Goal: Task Accomplishment & Management: Use online tool/utility

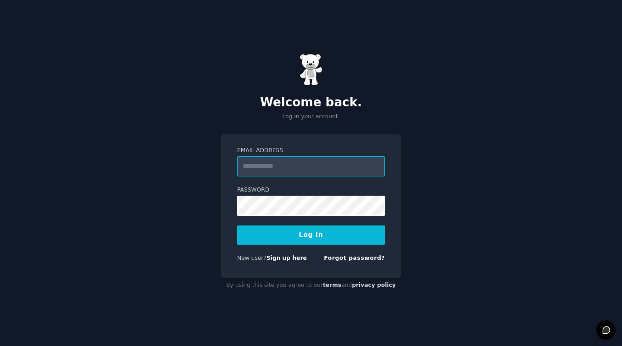
paste input "**********"
type input "**********"
click at [322, 243] on button "Log In" at bounding box center [311, 235] width 148 height 19
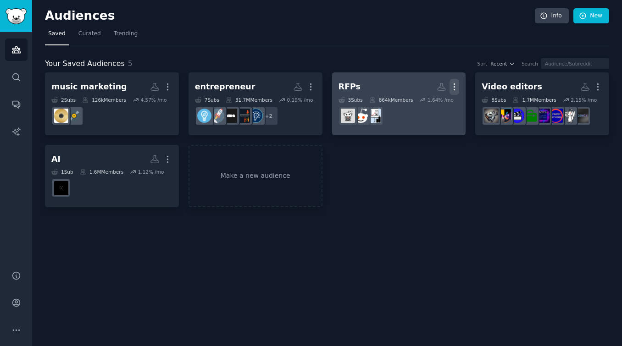
click at [454, 86] on icon "button" at bounding box center [454, 87] width 1 height 6
click at [436, 106] on p "Delete" at bounding box center [429, 106] width 21 height 10
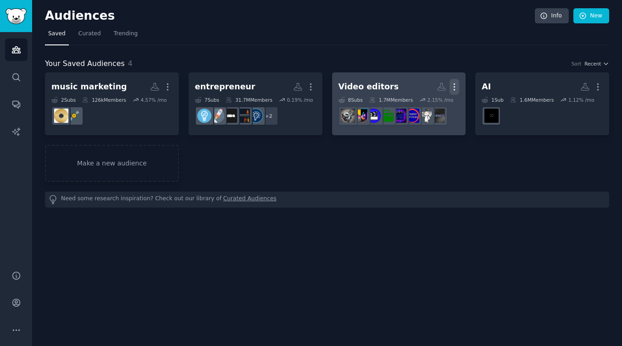
click at [456, 86] on icon "button" at bounding box center [455, 87] width 10 height 10
click at [434, 111] on div "Delete" at bounding box center [423, 106] width 44 height 19
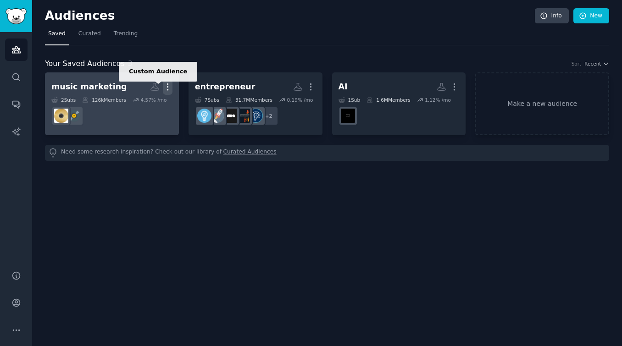
click at [166, 88] on icon "button" at bounding box center [168, 87] width 10 height 10
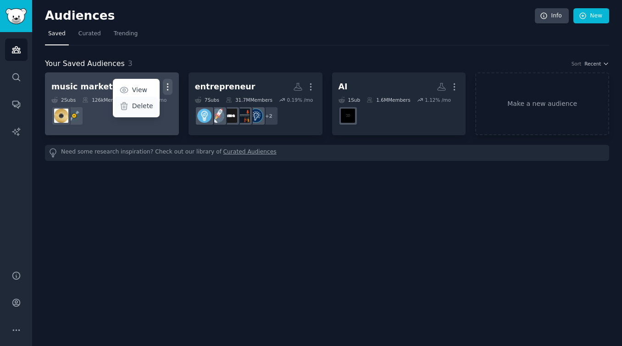
click at [150, 107] on p "Delete" at bounding box center [142, 106] width 21 height 10
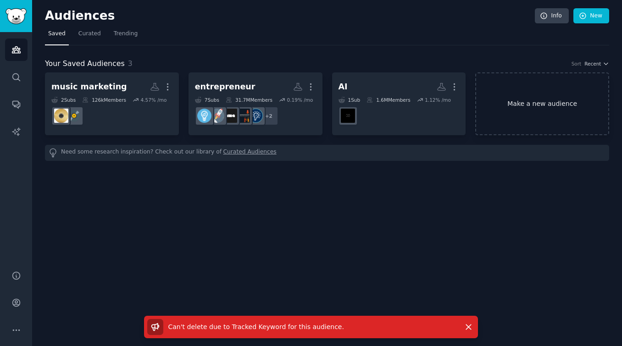
click at [512, 99] on link "Make a new audience" at bounding box center [542, 103] width 134 height 63
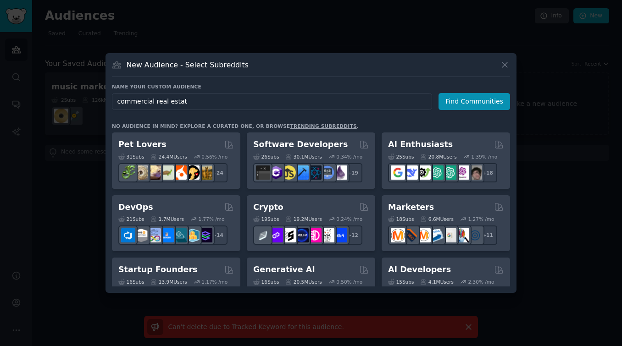
type input "commercial real estate"
click button "Find Communities" at bounding box center [475, 101] width 72 height 17
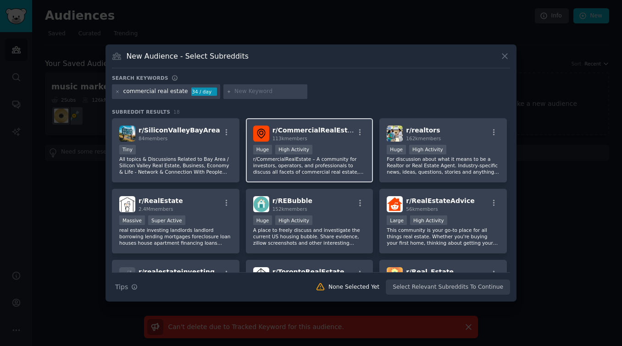
click at [351, 131] on div "r/ CommercialRealEstate 113k members" at bounding box center [309, 134] width 113 height 16
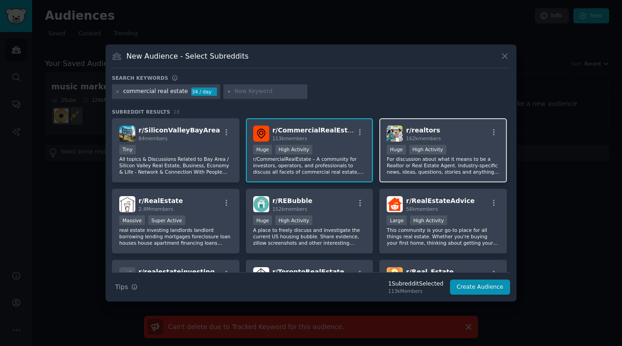
click at [448, 127] on div "r/ realtors 162k members" at bounding box center [443, 134] width 113 height 16
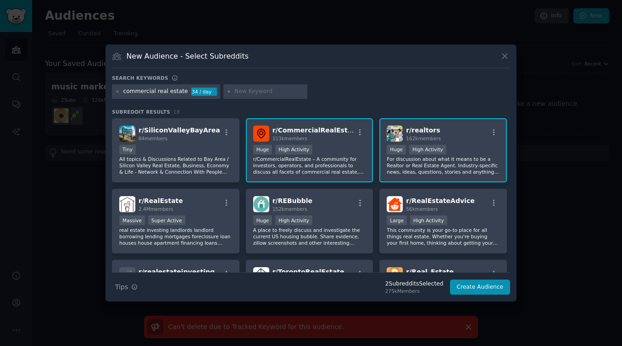
click at [448, 127] on div "r/ realtors 162k members" at bounding box center [443, 134] width 113 height 16
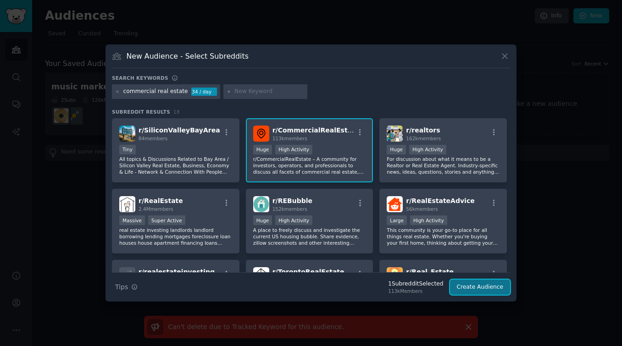
click at [472, 288] on button "Create Audience" at bounding box center [480, 288] width 61 height 16
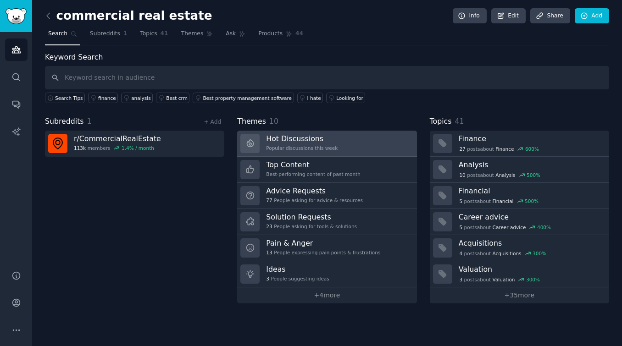
click at [314, 142] on h3 "Hot Discussions" at bounding box center [302, 139] width 72 height 10
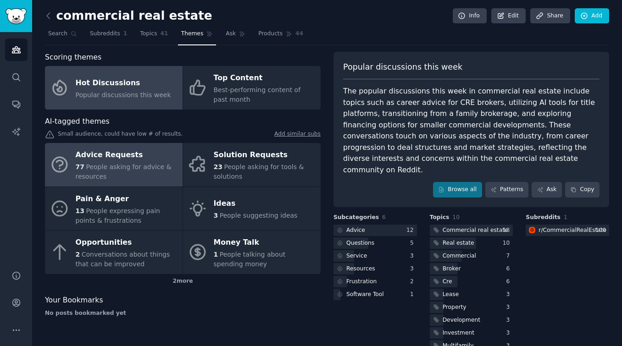
click at [134, 160] on div "Advice Requests" at bounding box center [127, 155] width 102 height 15
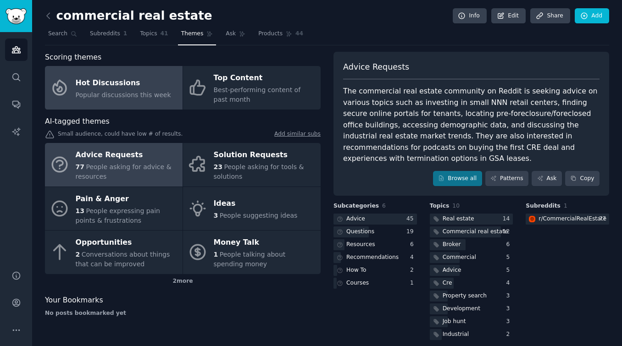
click at [148, 94] on span "Popular discussions this week" at bounding box center [123, 94] width 95 height 7
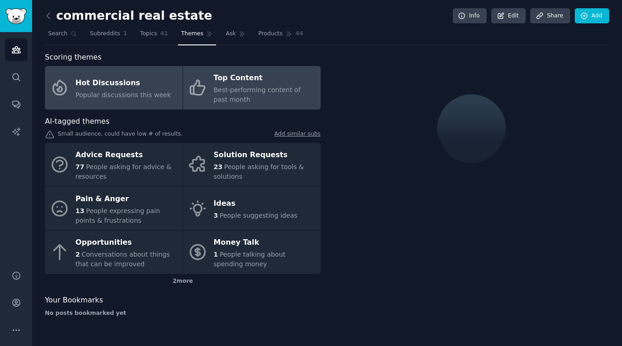
click at [271, 100] on div "Best-performing content of past month" at bounding box center [265, 94] width 102 height 19
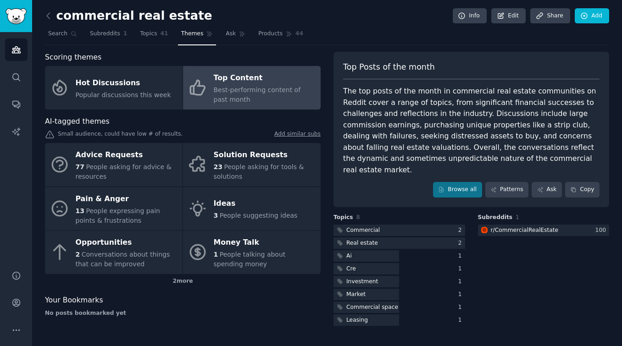
click at [463, 170] on div "Top Posts of the month The top posts of the month in commercial real estate com…" at bounding box center [472, 130] width 276 height 156
click at [463, 182] on link "Browse all" at bounding box center [457, 190] width 49 height 16
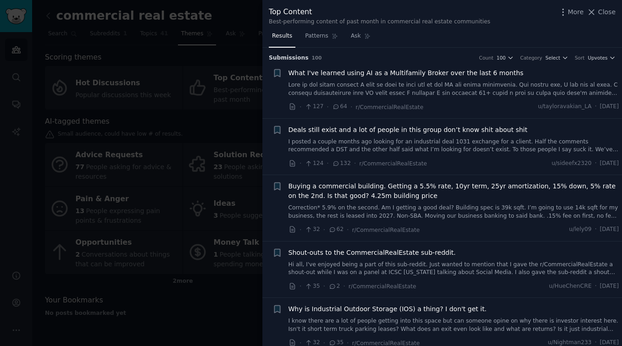
click at [471, 75] on span "What I've learned using AI as a Multifamily Broker over the last 6 months" at bounding box center [406, 73] width 235 height 10
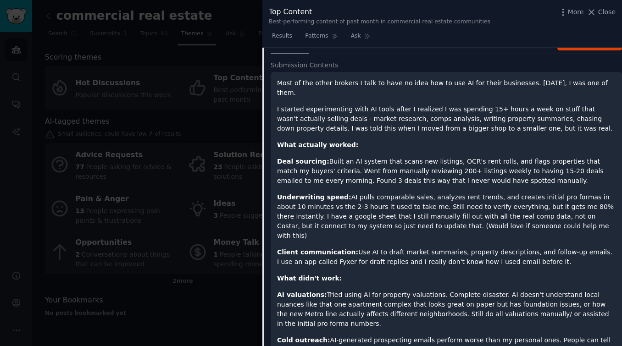
scroll to position [28, 0]
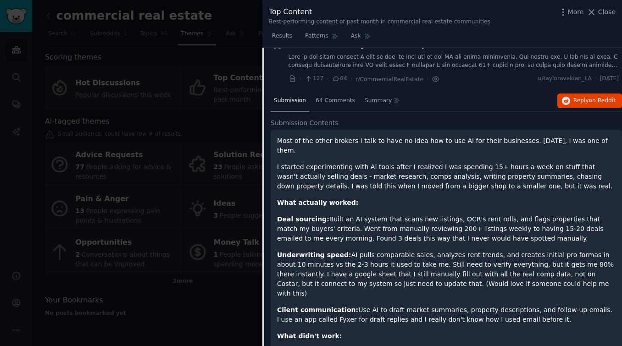
click at [315, 144] on p "Most of the other brokers I talk to have no idea how to use AI for their busine…" at bounding box center [446, 145] width 339 height 19
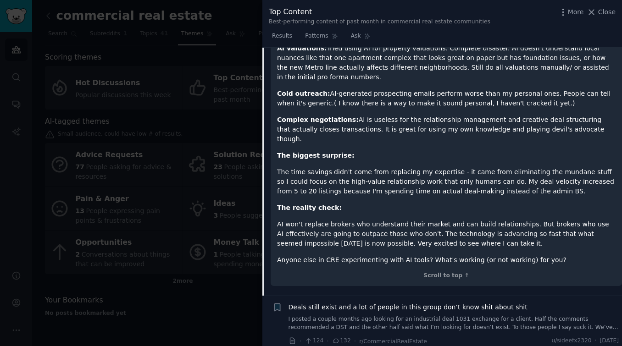
scroll to position [406, 0]
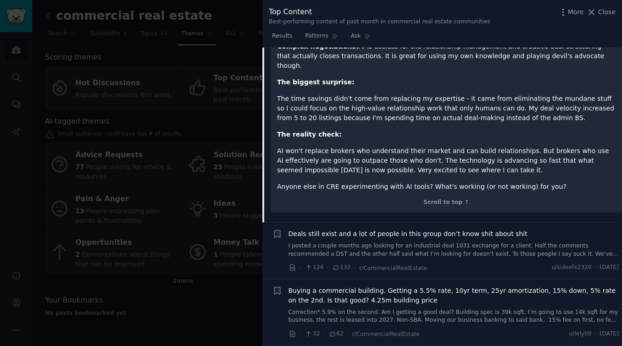
click at [350, 148] on p "AI won't replace brokers who understand their market and can build relationship…" at bounding box center [446, 160] width 339 height 29
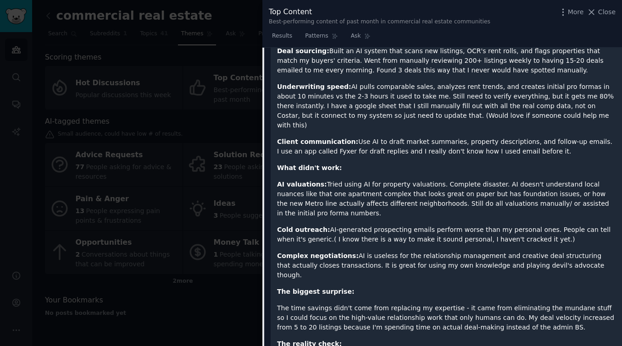
scroll to position [0, 0]
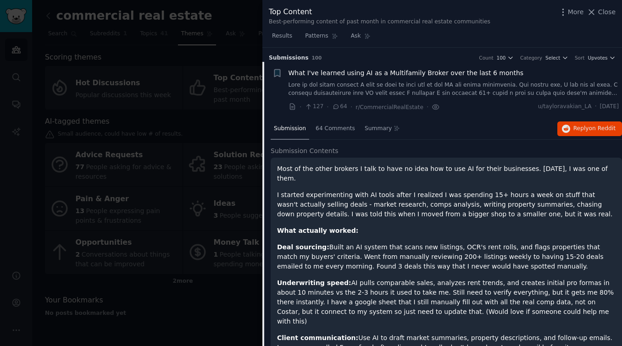
click at [376, 72] on span "What I've learned using AI as a Multifamily Broker over the last 6 months" at bounding box center [406, 73] width 235 height 10
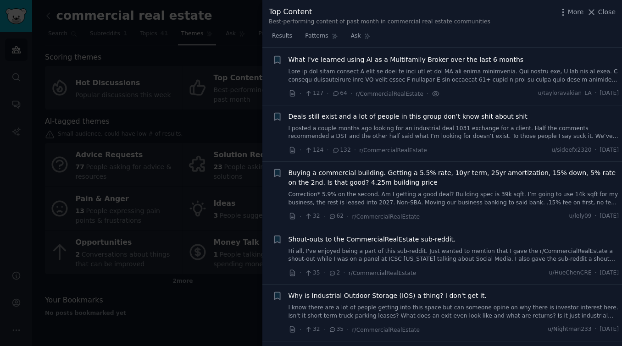
scroll to position [14, 0]
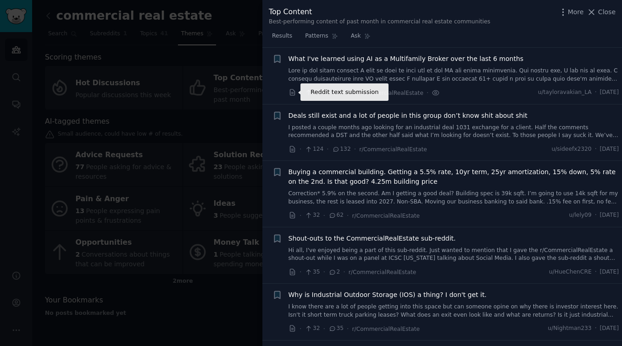
click at [292, 91] on icon at bounding box center [293, 93] width 8 height 8
